Goal: Information Seeking & Learning: Learn about a topic

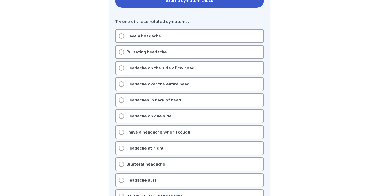
scroll to position [130, 0]
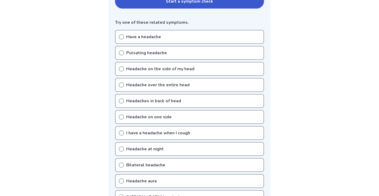
click at [121, 116] on icon at bounding box center [121, 117] width 5 height 5
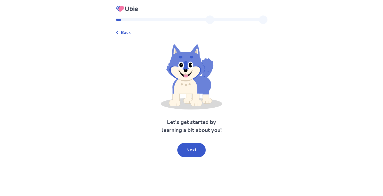
click at [196, 150] on button "Next" at bounding box center [191, 150] width 28 height 14
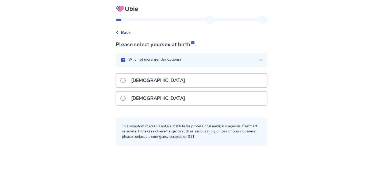
click at [126, 98] on span at bounding box center [122, 98] width 5 height 5
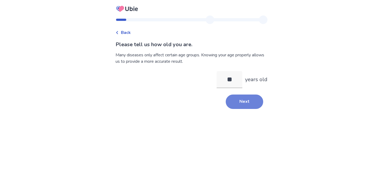
type input "**"
click at [235, 103] on button "Next" at bounding box center [244, 102] width 37 height 14
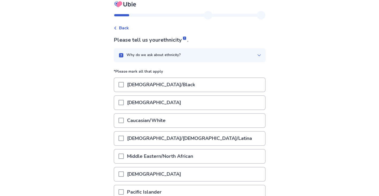
scroll to position [11, 0]
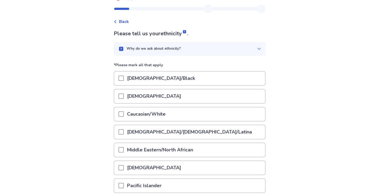
click at [124, 113] on span at bounding box center [121, 114] width 5 height 5
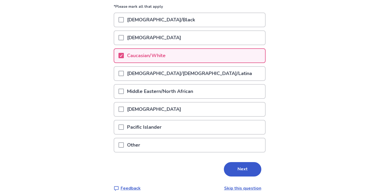
scroll to position [73, 0]
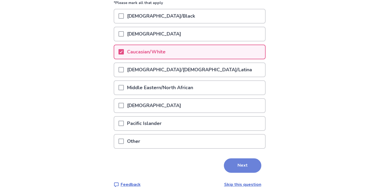
click at [231, 161] on button "Next" at bounding box center [242, 166] width 37 height 14
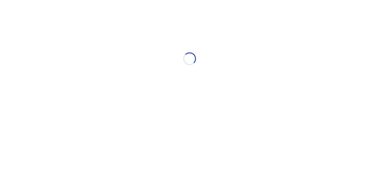
scroll to position [0, 0]
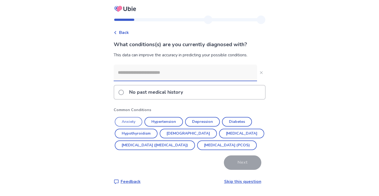
click at [127, 121] on button "Anxiety" at bounding box center [129, 122] width 28 height 10
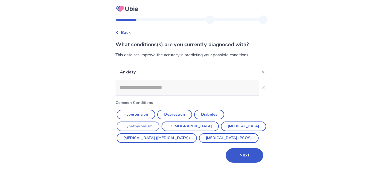
click at [141, 138] on button "[MEDICAL_DATA] ([MEDICAL_DATA])" at bounding box center [157, 138] width 80 height 10
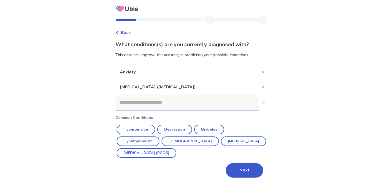
click at [135, 107] on input at bounding box center [187, 103] width 143 height 16
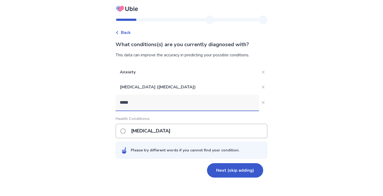
type input "*****"
click at [126, 132] on span at bounding box center [122, 131] width 5 height 5
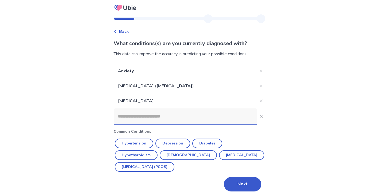
scroll to position [3, 0]
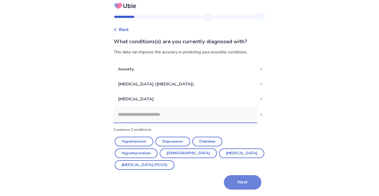
click at [243, 180] on button "Next" at bounding box center [242, 183] width 37 height 14
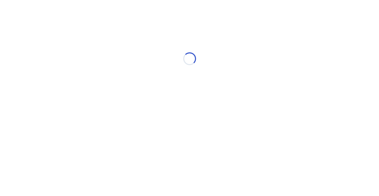
scroll to position [0, 0]
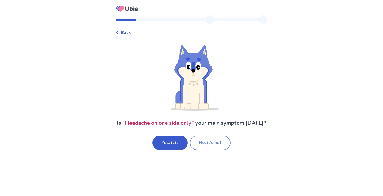
click at [200, 144] on button "No, it's not" at bounding box center [210, 143] width 41 height 14
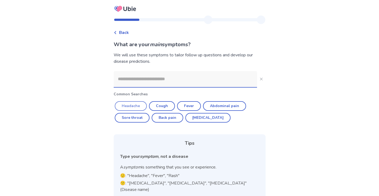
click at [129, 106] on button "Headache" at bounding box center [131, 106] width 32 height 10
type input "********"
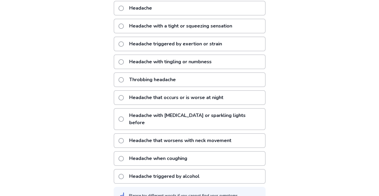
scroll to position [91, 0]
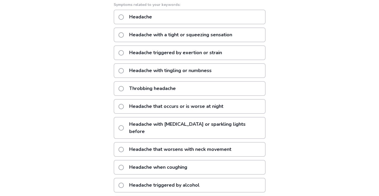
click at [124, 89] on span at bounding box center [121, 88] width 5 height 5
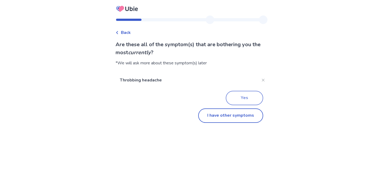
click at [231, 101] on button "Yes" at bounding box center [244, 98] width 37 height 14
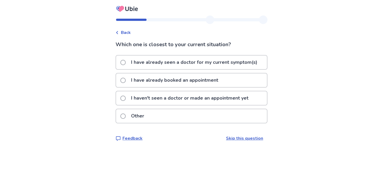
click at [126, 100] on span at bounding box center [122, 98] width 5 height 5
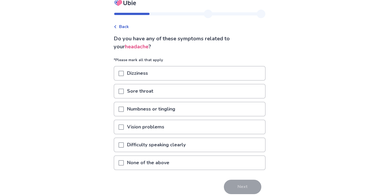
scroll to position [7, 0]
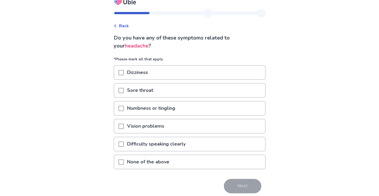
click at [192, 161] on div "None of the above" at bounding box center [189, 162] width 151 height 14
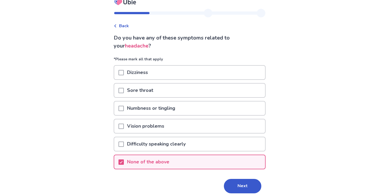
click at [235, 182] on button "Next" at bounding box center [242, 186] width 37 height 14
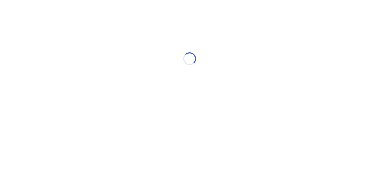
scroll to position [0, 0]
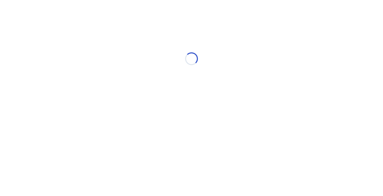
select select "*"
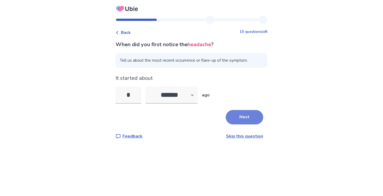
type input "*"
click at [241, 118] on button "Next" at bounding box center [244, 117] width 37 height 14
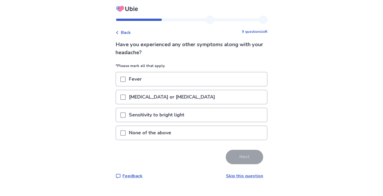
click at [172, 130] on p "None of the above" at bounding box center [150, 133] width 49 height 14
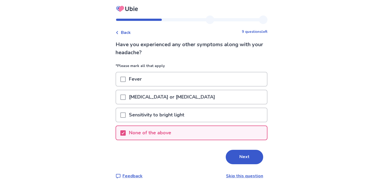
click at [236, 156] on button "Next" at bounding box center [244, 157] width 37 height 14
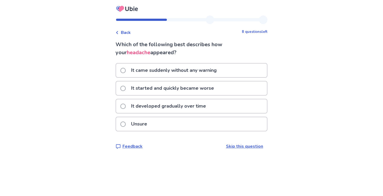
click at [189, 68] on p "It came suddenly without any warning" at bounding box center [174, 71] width 92 height 14
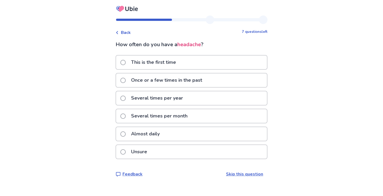
click at [194, 115] on div "Several times per month" at bounding box center [191, 116] width 151 height 14
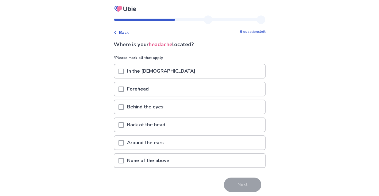
click at [171, 105] on div "Behind the eyes" at bounding box center [189, 107] width 151 height 14
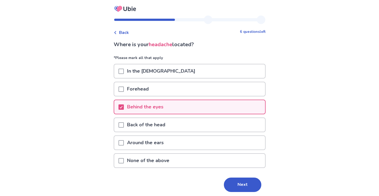
click at [163, 89] on div "Forehead" at bounding box center [189, 89] width 151 height 14
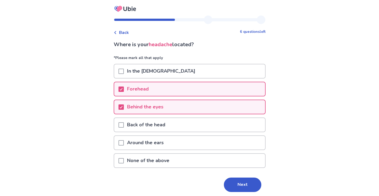
click at [160, 70] on p "In the [DEMOGRAPHIC_DATA]" at bounding box center [161, 71] width 75 height 14
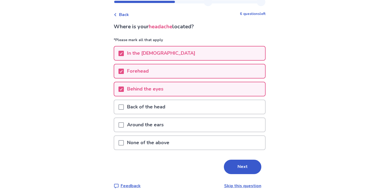
scroll to position [20, 0]
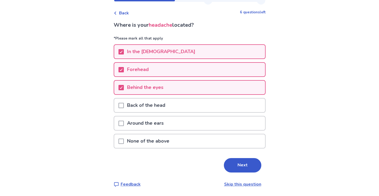
click at [238, 167] on button "Next" at bounding box center [242, 165] width 37 height 14
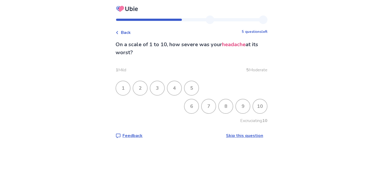
click at [190, 110] on div "6" at bounding box center [192, 107] width 14 height 14
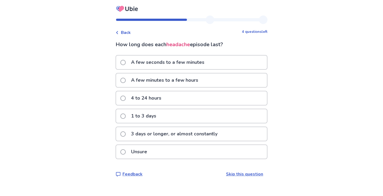
click at [126, 100] on span at bounding box center [122, 98] width 5 height 5
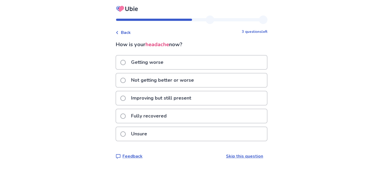
click at [126, 99] on span at bounding box center [122, 98] width 5 height 5
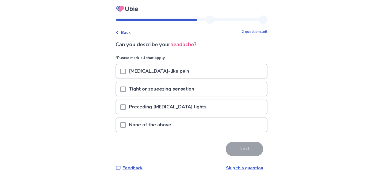
click at [184, 129] on div "None of the above" at bounding box center [191, 125] width 151 height 14
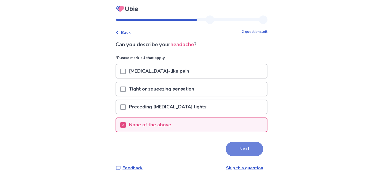
click at [242, 151] on button "Next" at bounding box center [244, 149] width 37 height 14
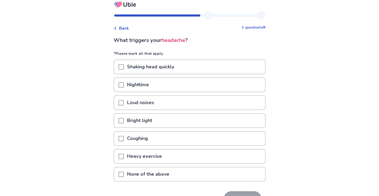
scroll to position [5, 0]
click at [182, 177] on div "None of the above" at bounding box center [189, 174] width 151 height 14
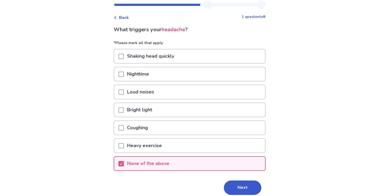
scroll to position [37, 0]
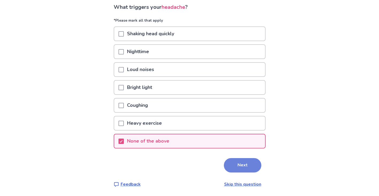
click at [226, 166] on button "Next" at bounding box center [242, 165] width 37 height 14
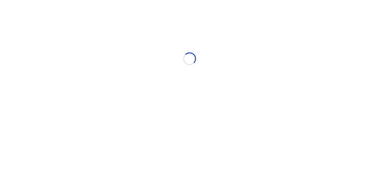
scroll to position [0, 0]
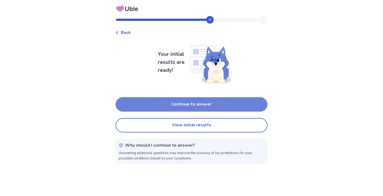
click at [207, 108] on button "Continue to answer" at bounding box center [192, 104] width 152 height 14
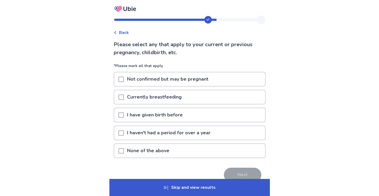
click at [127, 154] on p "None of the above" at bounding box center [148, 151] width 49 height 14
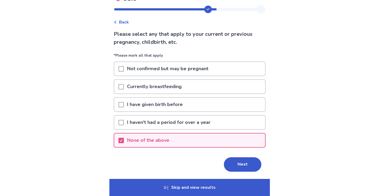
scroll to position [27, 0]
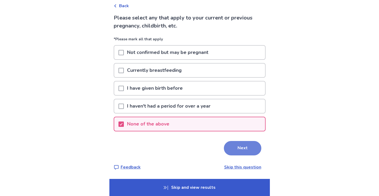
click at [229, 150] on button "Next" at bounding box center [242, 148] width 37 height 14
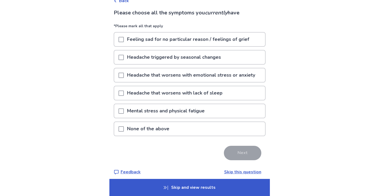
scroll to position [27, 0]
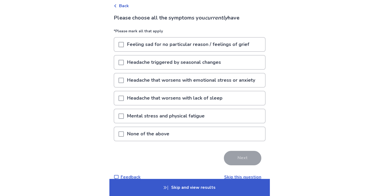
click at [124, 117] on span at bounding box center [121, 116] width 5 height 5
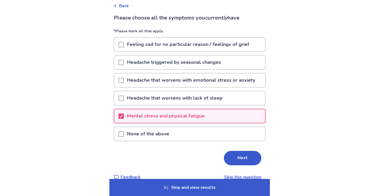
click at [128, 97] on p "Headache that worsens with lack of sleep" at bounding box center [175, 98] width 102 height 14
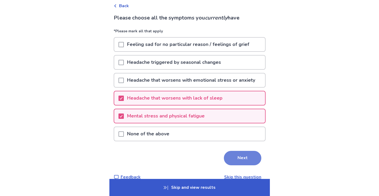
click at [229, 159] on button "Next" at bounding box center [242, 158] width 37 height 14
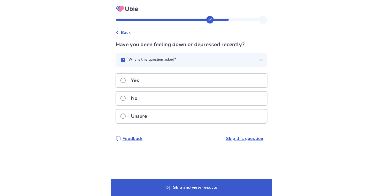
click at [157, 99] on div "No" at bounding box center [191, 99] width 151 height 14
click at [235, 138] on link "Skip this question" at bounding box center [244, 139] width 37 height 6
click at [147, 84] on div "Yes" at bounding box center [191, 81] width 151 height 14
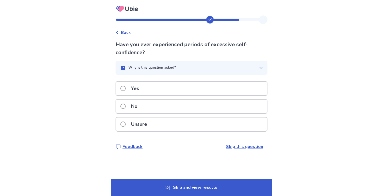
click at [238, 147] on link "Skip this question" at bounding box center [244, 147] width 37 height 6
click at [171, 106] on div "No" at bounding box center [191, 107] width 151 height 14
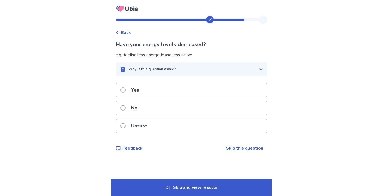
click at [180, 91] on div "Yes" at bounding box center [191, 90] width 151 height 14
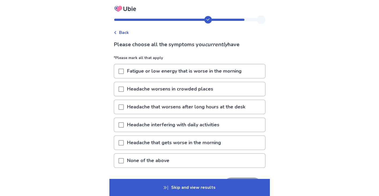
click at [124, 72] on span at bounding box center [121, 71] width 5 height 5
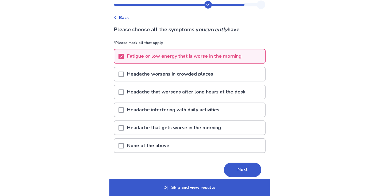
scroll to position [16, 0]
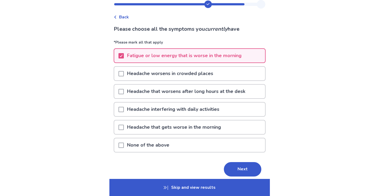
click at [124, 130] on span at bounding box center [121, 127] width 5 height 5
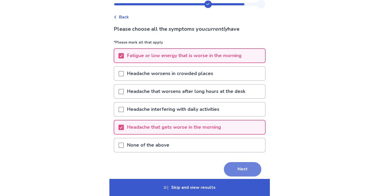
click at [242, 171] on button "Next" at bounding box center [242, 169] width 37 height 14
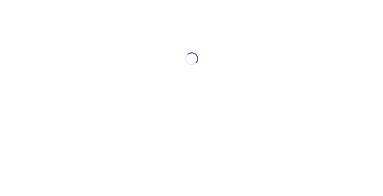
scroll to position [0, 0]
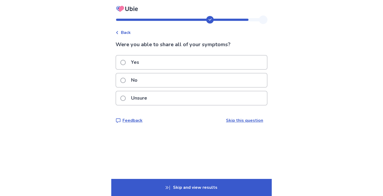
click at [141, 65] on p "Yes" at bounding box center [135, 63] width 14 height 14
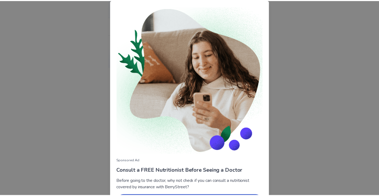
scroll to position [37, 0]
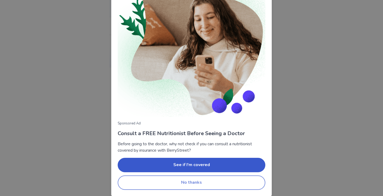
click at [196, 181] on button "No thanks" at bounding box center [192, 183] width 148 height 14
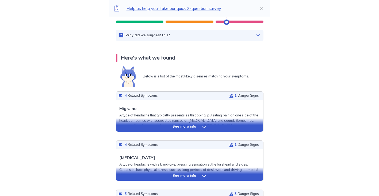
scroll to position [2, 0]
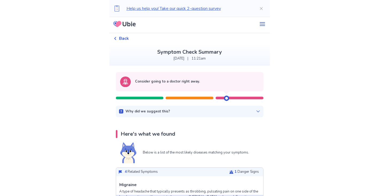
click at [256, 112] on icon at bounding box center [258, 111] width 4 height 4
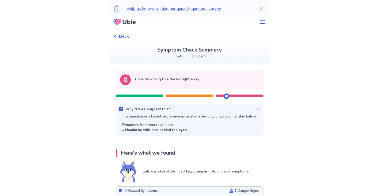
scroll to position [97, 0]
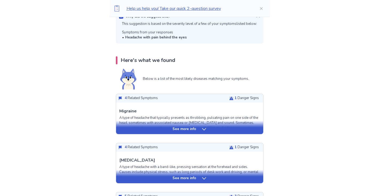
click at [200, 131] on div "See more info" at bounding box center [189, 129] width 147 height 5
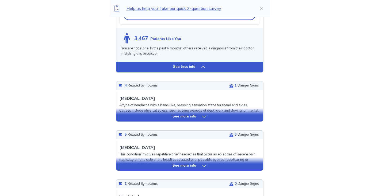
scroll to position [466, 0]
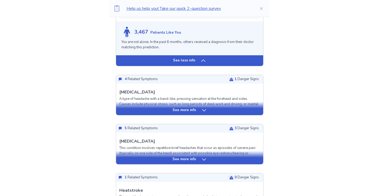
click at [194, 113] on p "See more info" at bounding box center [185, 110] width 24 height 5
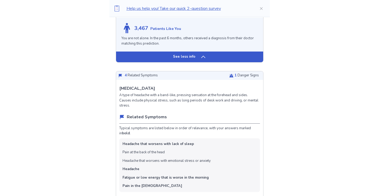
scroll to position [469, 0]
click at [215, 63] on div "See less info" at bounding box center [189, 57] width 147 height 11
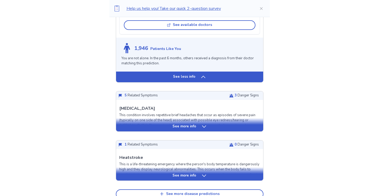
scroll to position [526, 0]
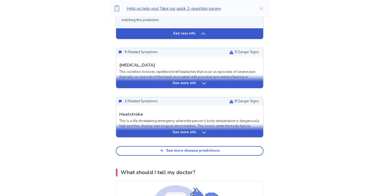
click at [194, 39] on div "See less info" at bounding box center [189, 33] width 147 height 11
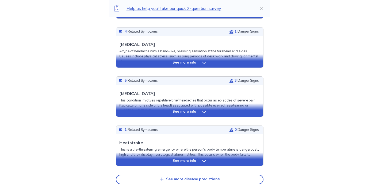
scroll to position [216, 0]
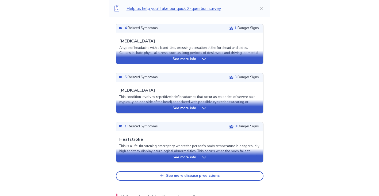
click at [193, 108] on p "See more info" at bounding box center [185, 108] width 24 height 5
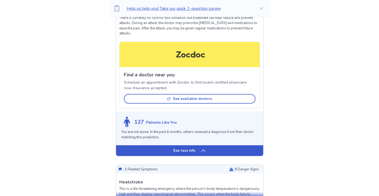
scroll to position [529, 0]
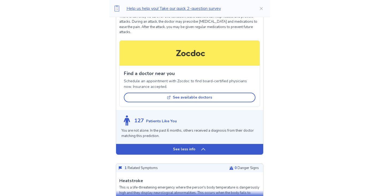
click at [197, 147] on div "See less info" at bounding box center [189, 149] width 147 height 11
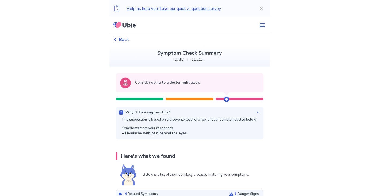
scroll to position [0, 0]
